Goal: Transaction & Acquisition: Purchase product/service

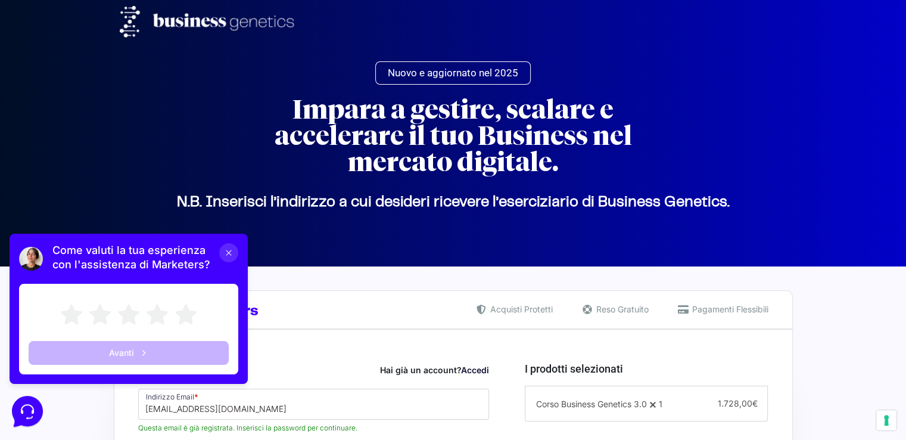
click at [224, 249] on icon at bounding box center [229, 253] width 10 height 10
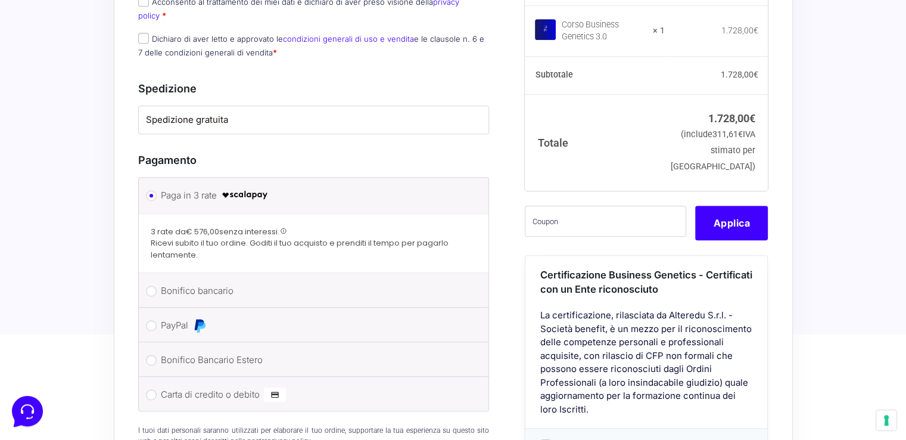
scroll to position [922, 0]
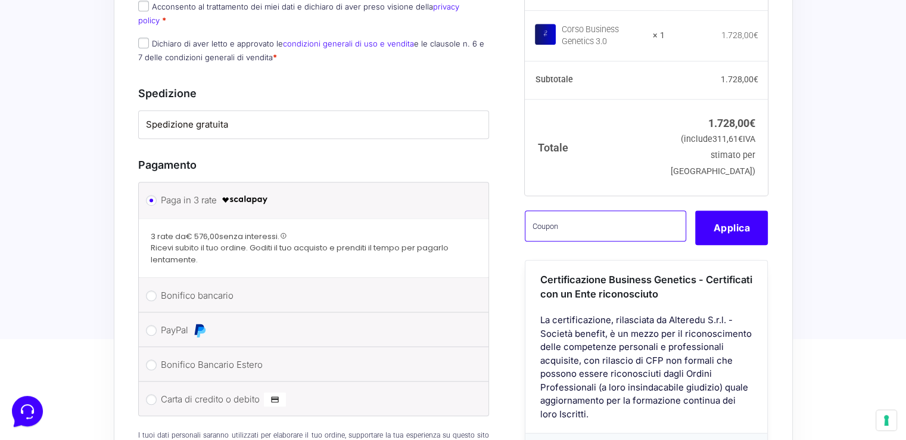
click at [582, 220] on input "text" at bounding box center [605, 225] width 161 height 31
paste input "CLIPRO200BG"
type input "CLIPRO200BG"
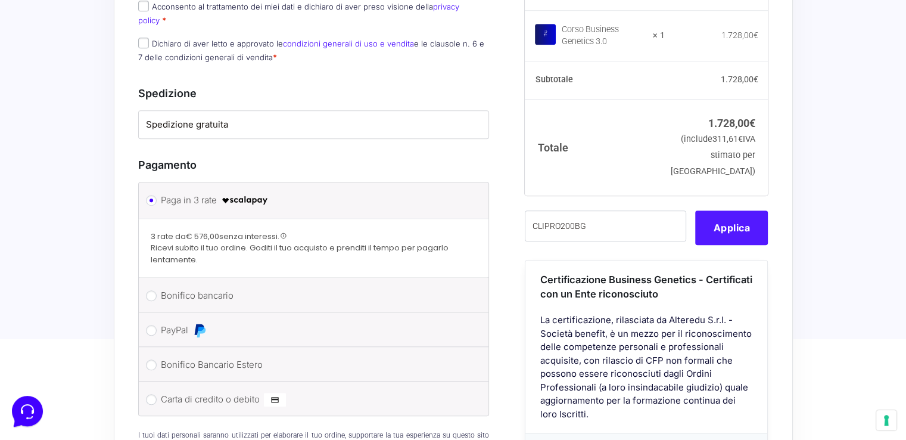
click at [723, 215] on button "Applica" at bounding box center [731, 227] width 73 height 35
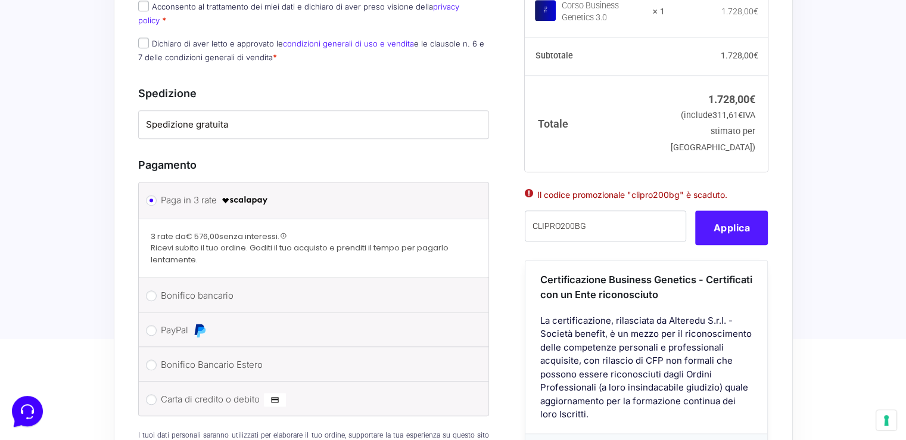
click at [742, 216] on button "Applica" at bounding box center [731, 227] width 73 height 35
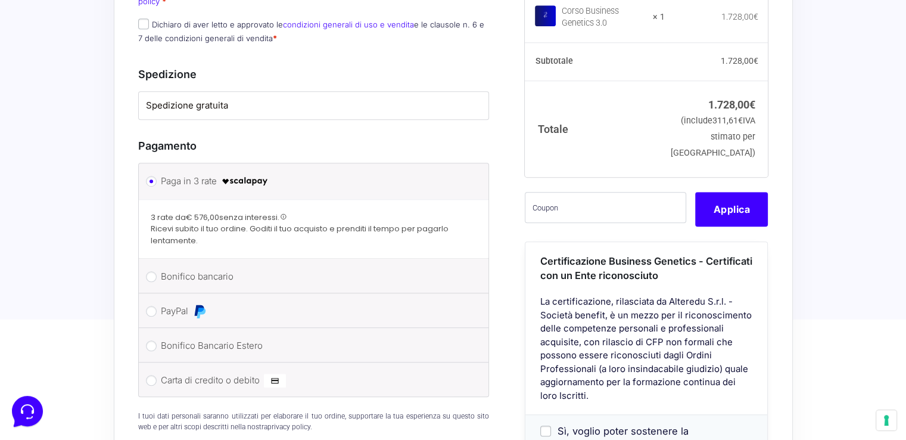
scroll to position [945, 0]
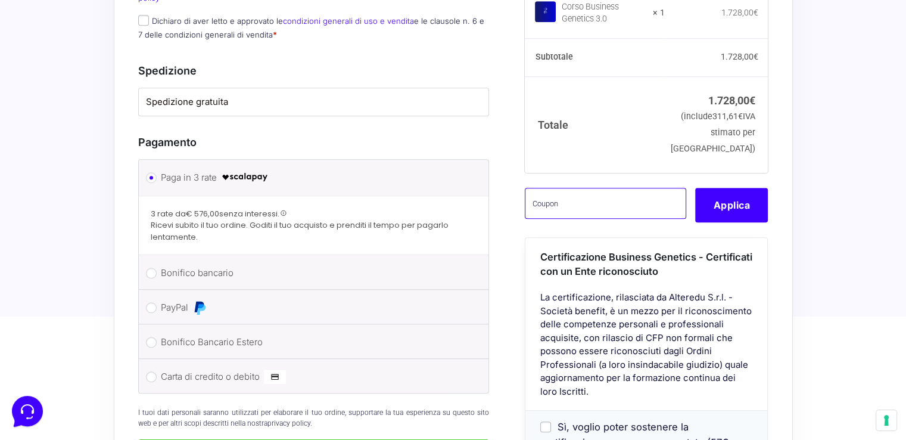
click at [599, 204] on input "text" at bounding box center [605, 203] width 161 height 31
paste input "CLIPRO200BG"
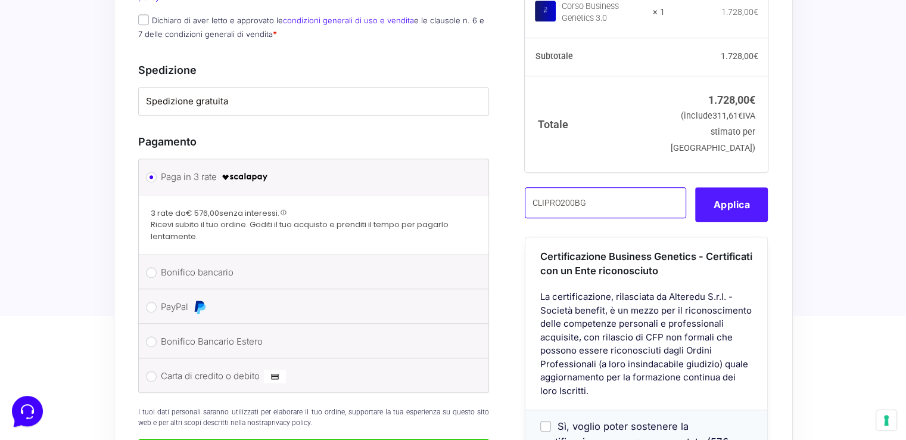
type input "CLIPRO200BG"
click at [721, 208] on button "Applica" at bounding box center [731, 204] width 73 height 35
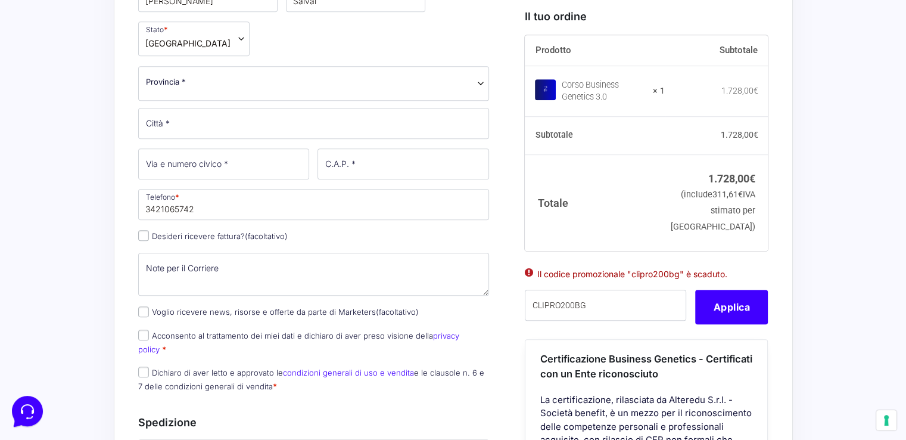
scroll to position [588, 0]
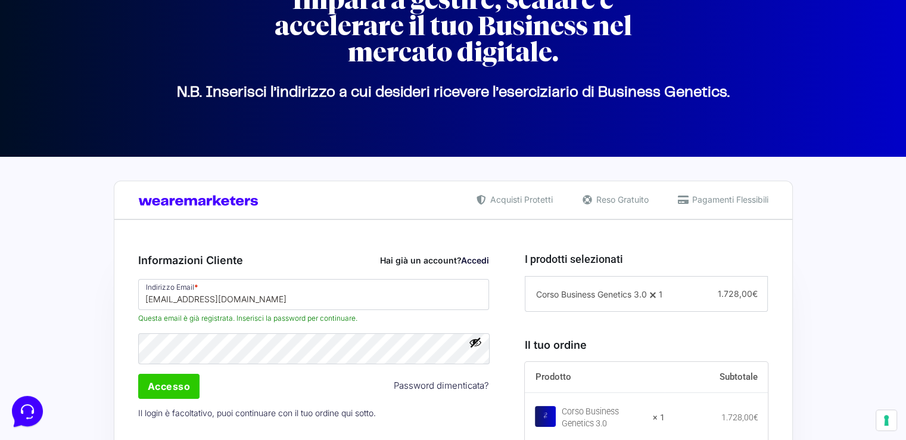
scroll to position [179, 0]
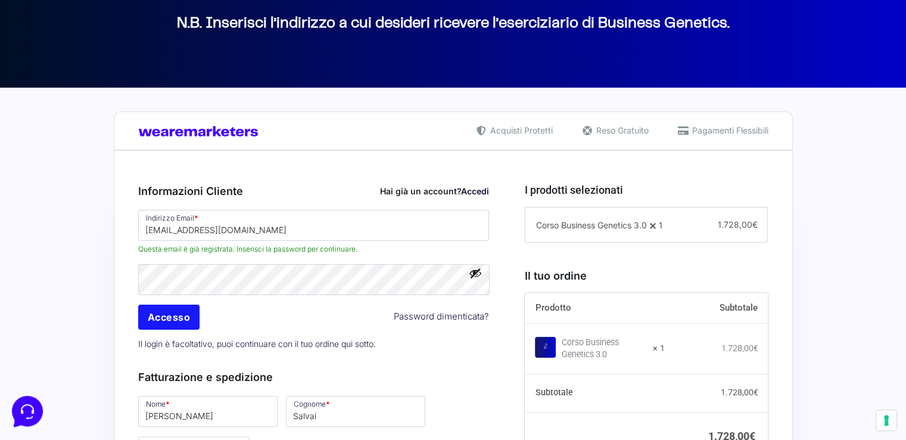
click at [181, 305] on input "Accesso" at bounding box center [169, 316] width 62 height 25
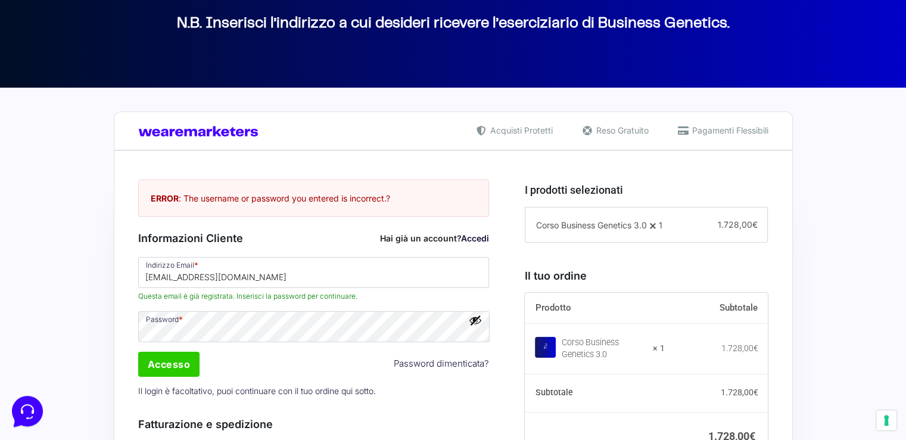
click at [473, 321] on button "Mostra password" at bounding box center [475, 319] width 13 height 13
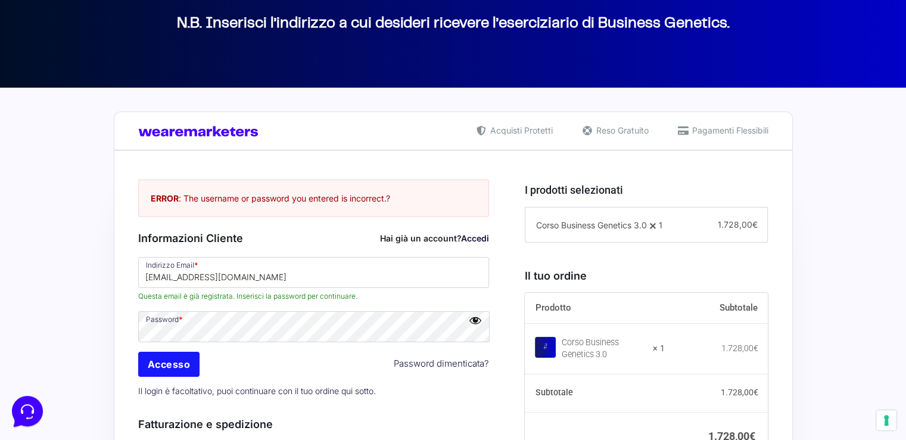
click at [186, 359] on input "Accesso" at bounding box center [169, 364] width 62 height 25
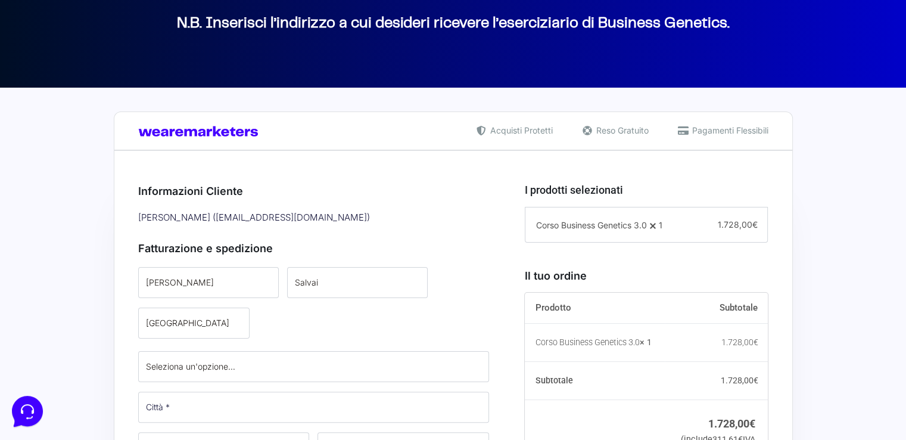
type input "3421065742"
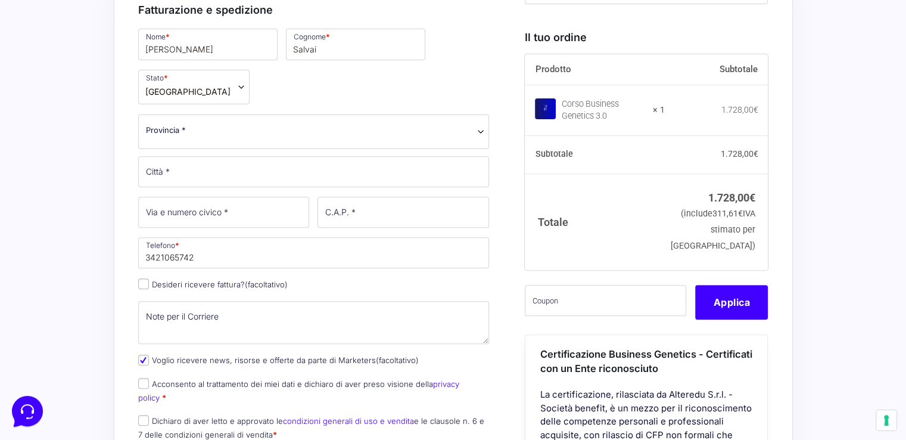
scroll to position [536, 0]
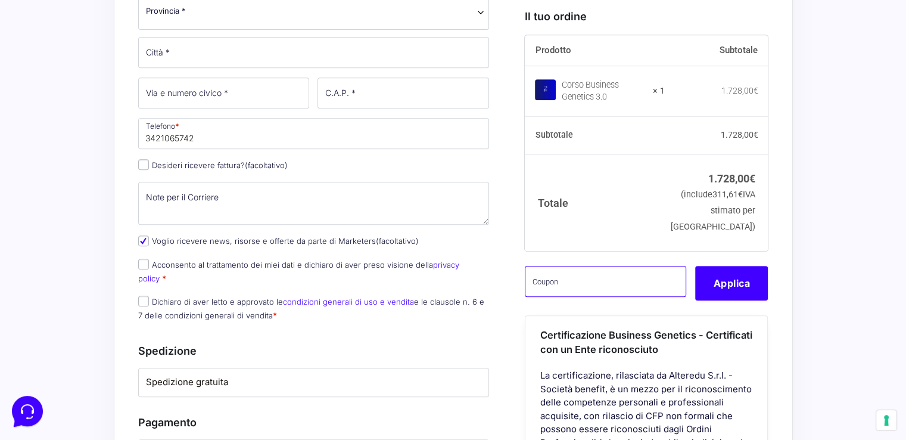
click at [561, 297] on input "text" at bounding box center [605, 281] width 161 height 31
paste input "CLIPRO200BG"
type input "CLIPRO200BG"
click at [770, 312] on div "Riepilogo Ordine 1.728,00 € Prodotto Subtotale Corso Business Genetics 3.0 × 1 …" at bounding box center [453, 288] width 679 height 991
click at [722, 300] on button "Applica" at bounding box center [731, 283] width 73 height 35
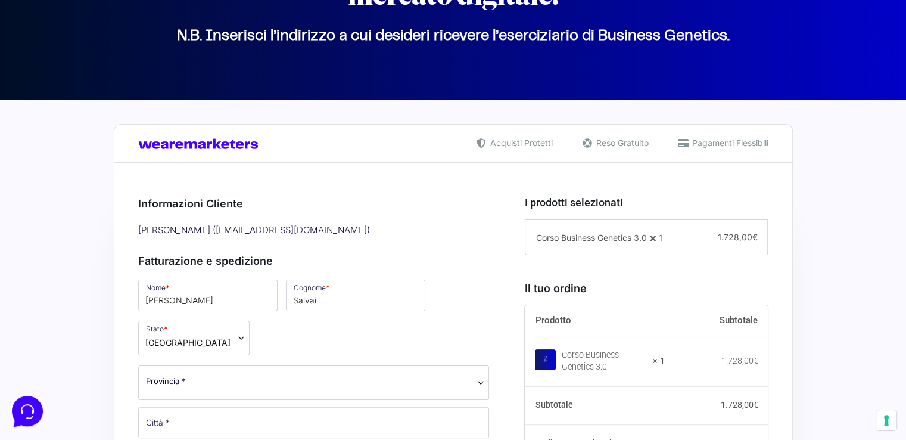
scroll to position [0, 0]
